Goal: Information Seeking & Learning: Understand process/instructions

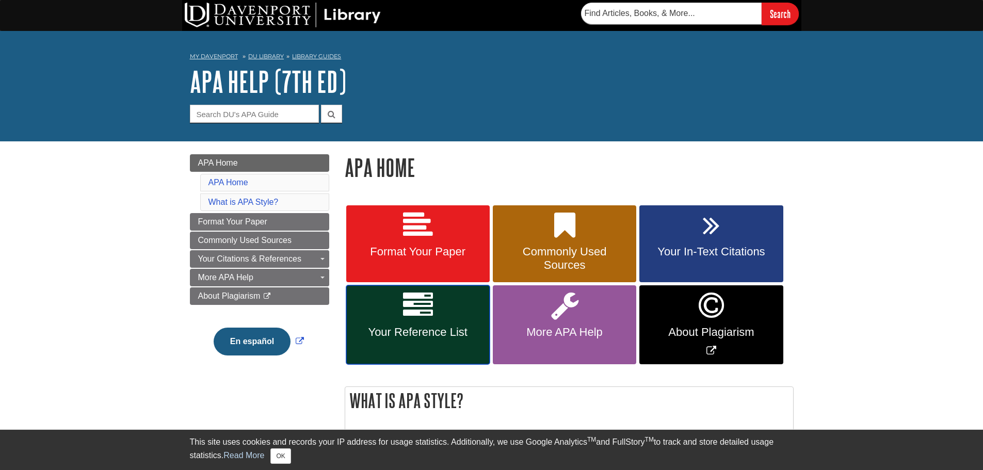
click at [423, 320] on link "Your Reference List" at bounding box center [417, 324] width 143 height 79
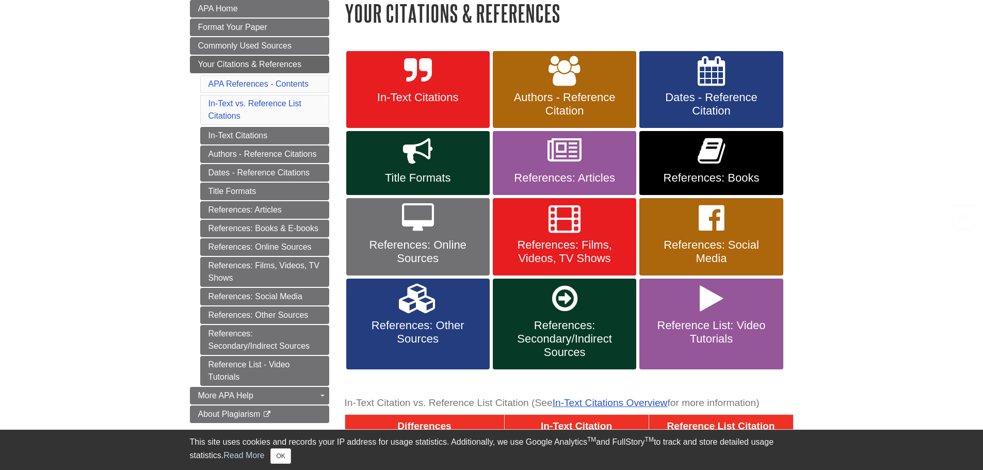
scroll to position [155, 0]
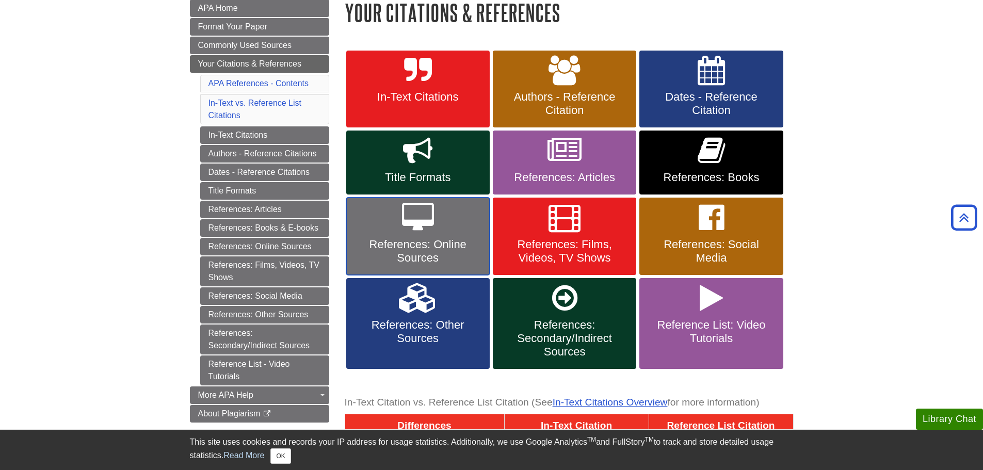
click at [447, 230] on link "References: Online Sources" at bounding box center [417, 236] width 143 height 77
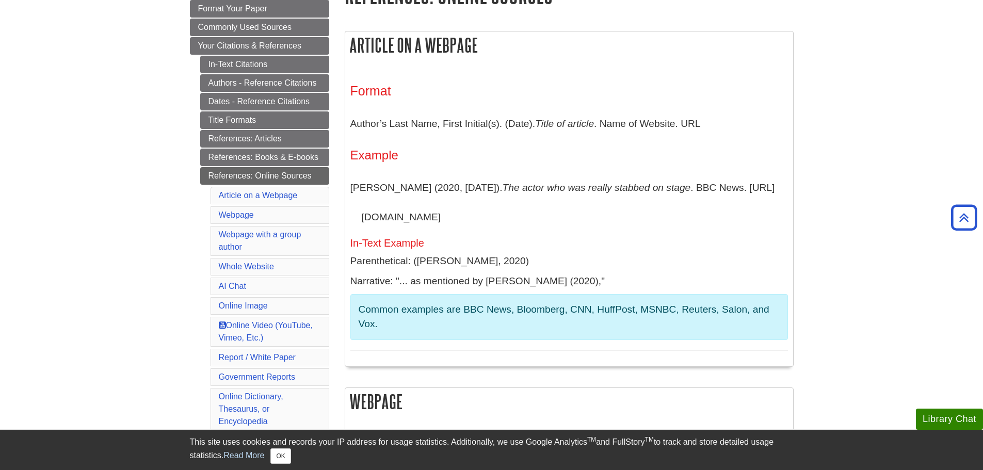
scroll to position [155, 0]
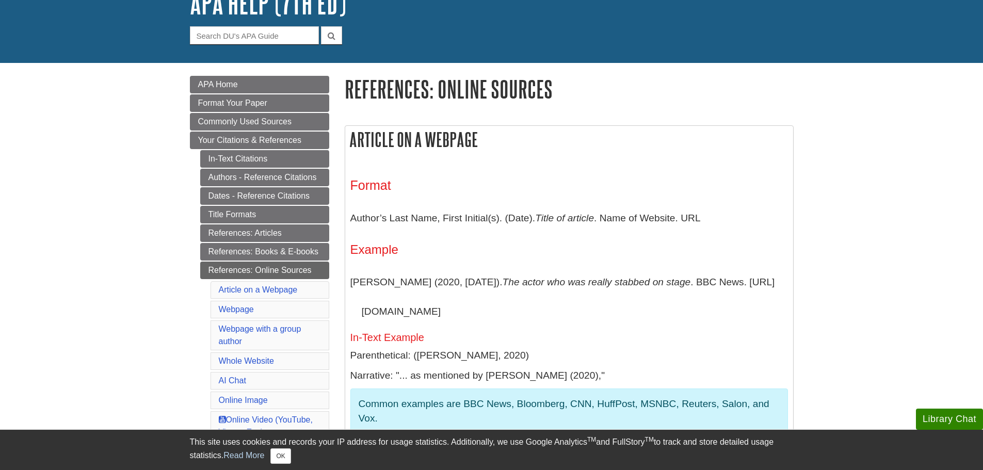
scroll to position [103, 0]
